Goal: Transaction & Acquisition: Purchase product/service

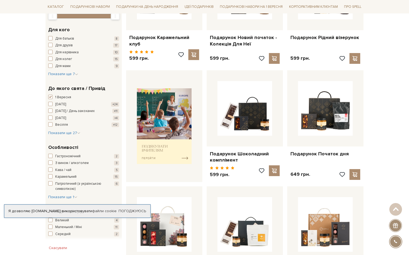
scroll to position [162, 0]
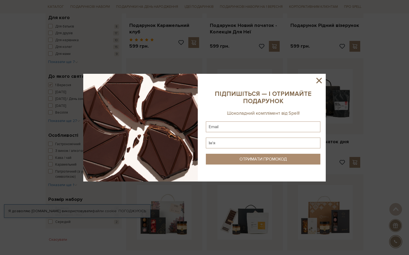
click at [323, 76] on div at bounding box center [204, 128] width 243 height 108
click at [321, 78] on icon at bounding box center [319, 80] width 5 height 5
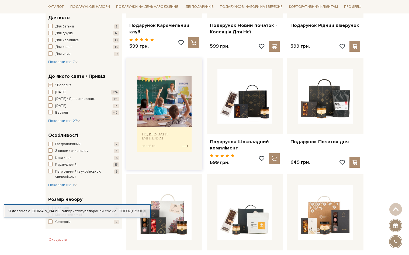
click at [184, 140] on img at bounding box center [164, 114] width 55 height 76
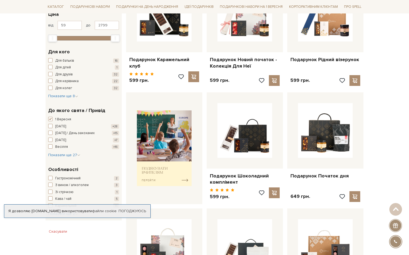
scroll to position [135, 0]
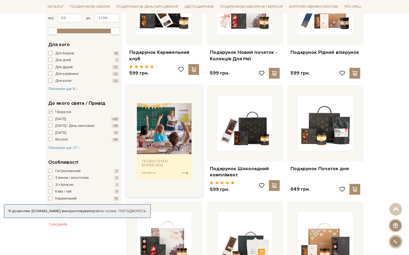
click at [184, 169] on img at bounding box center [164, 141] width 55 height 76
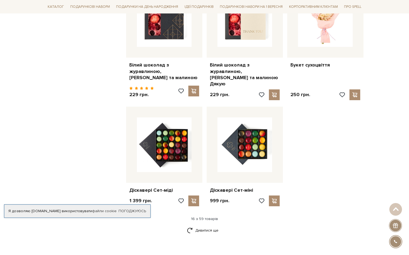
scroll to position [593, 0]
